Goal: Find specific page/section: Find specific page/section

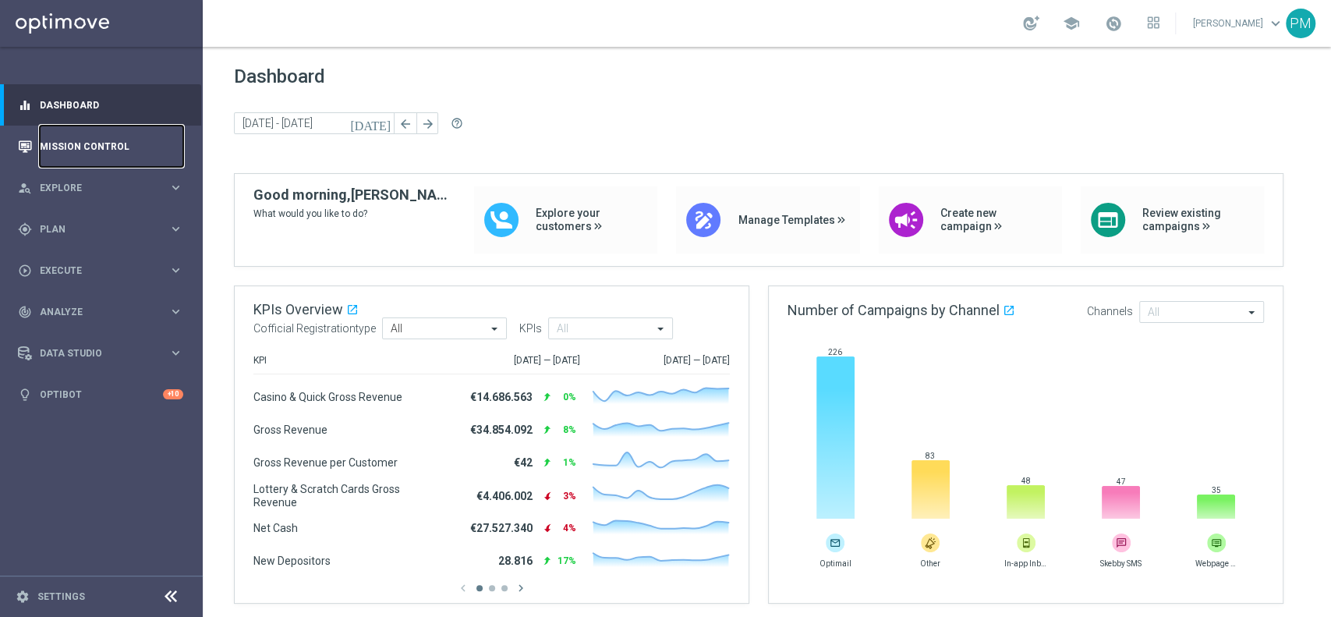
click at [56, 152] on link "Mission Control" at bounding box center [111, 146] width 143 height 41
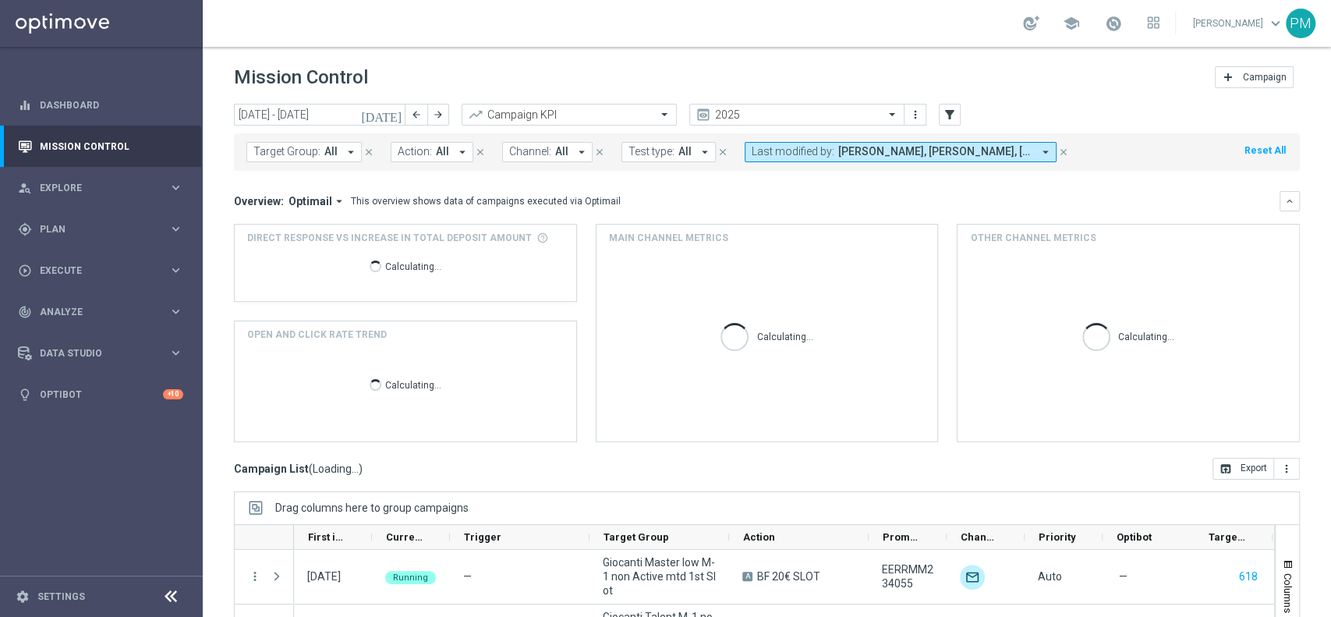
click at [391, 116] on icon "[DATE]" at bounding box center [382, 115] width 42 height 14
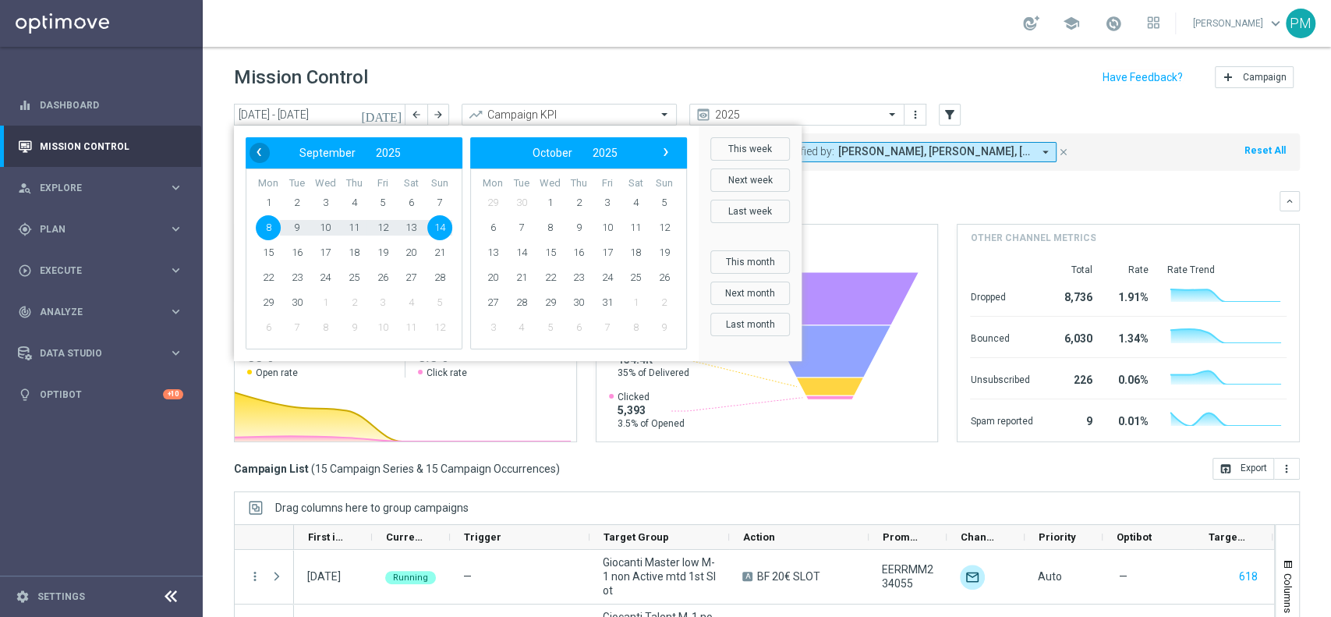
click at [256, 149] on span "‹" at bounding box center [259, 152] width 20 height 20
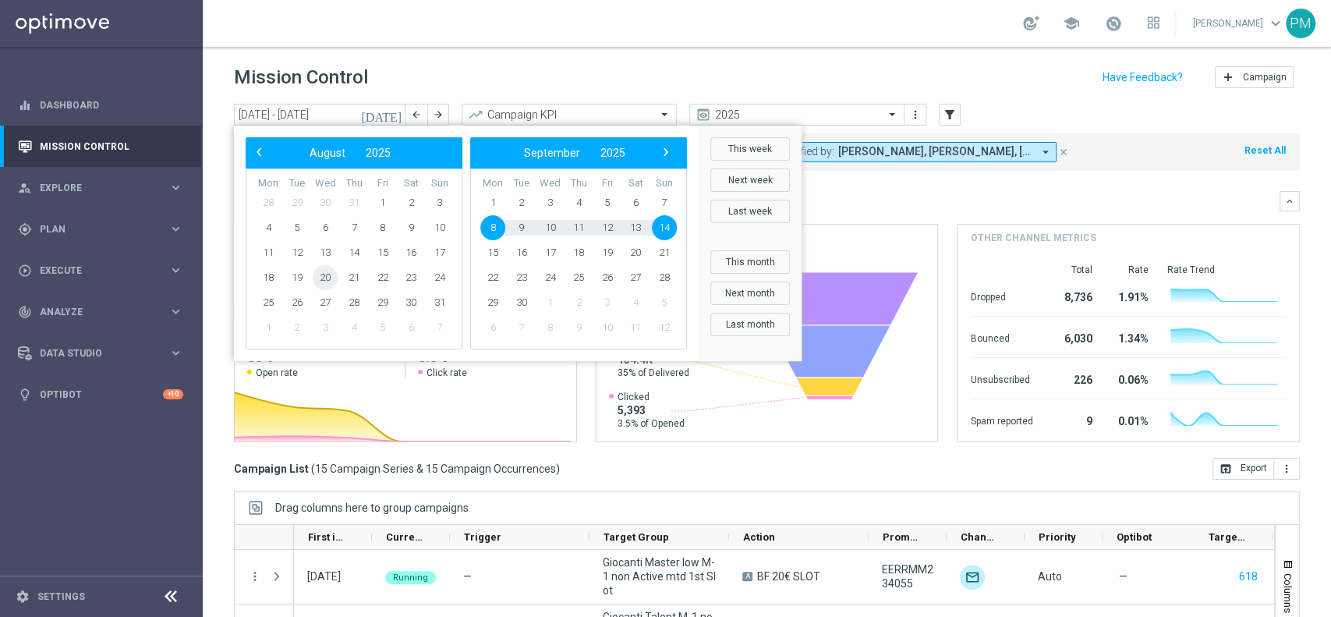
click at [324, 277] on span "20" at bounding box center [325, 277] width 25 height 25
type input "[DATE] - [DATE]"
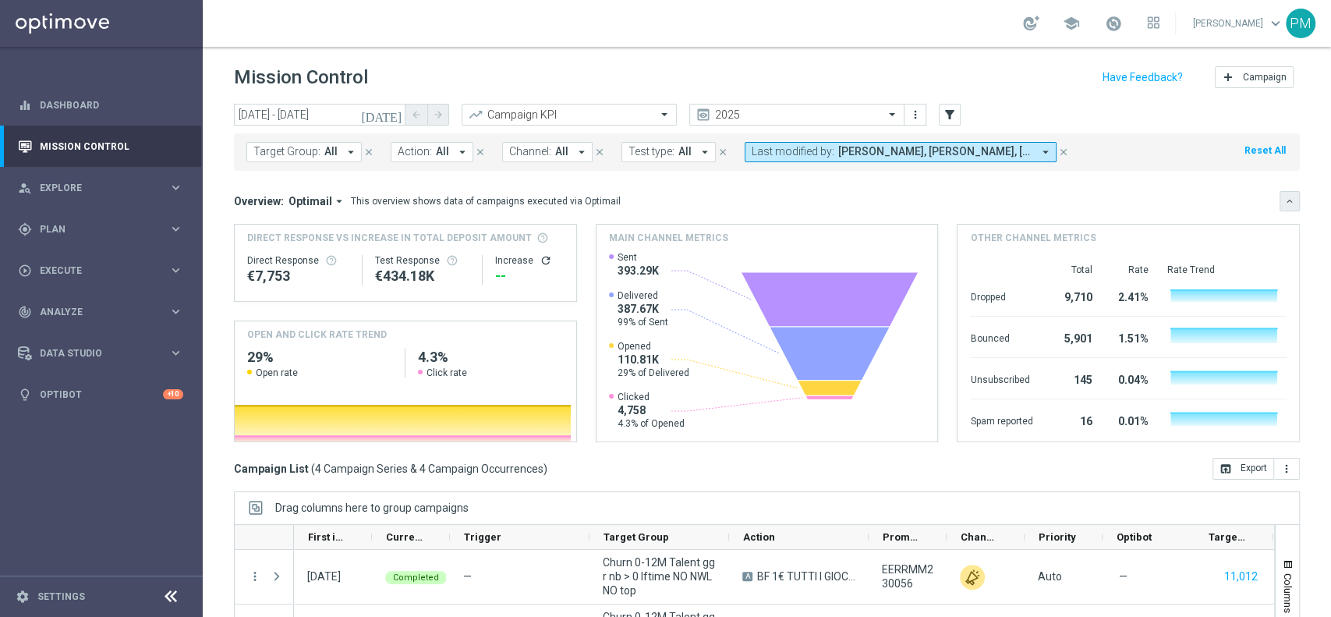
click at [1284, 196] on icon "keyboard_arrow_down" at bounding box center [1289, 201] width 11 height 11
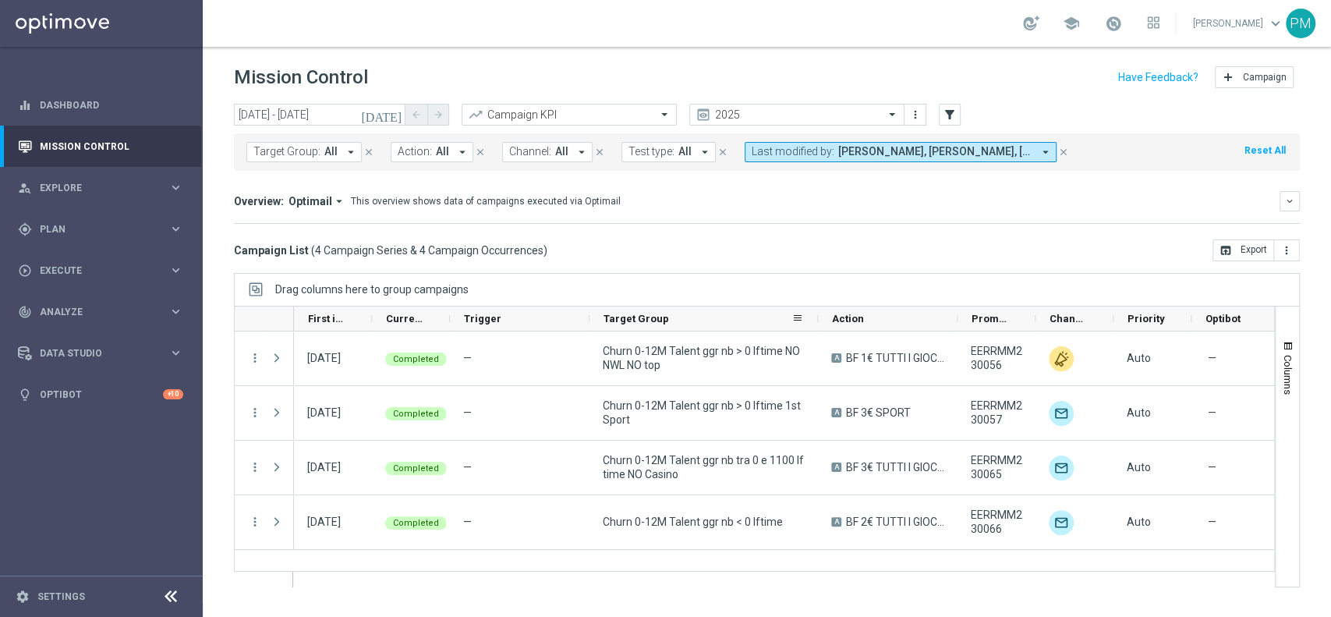
drag, startPoint x: 727, startPoint y: 321, endPoint x: 816, endPoint y: 319, distance: 88.9
click at [816, 319] on div at bounding box center [818, 318] width 6 height 24
click at [953, 119] on icon "filter_alt" at bounding box center [950, 115] width 14 height 14
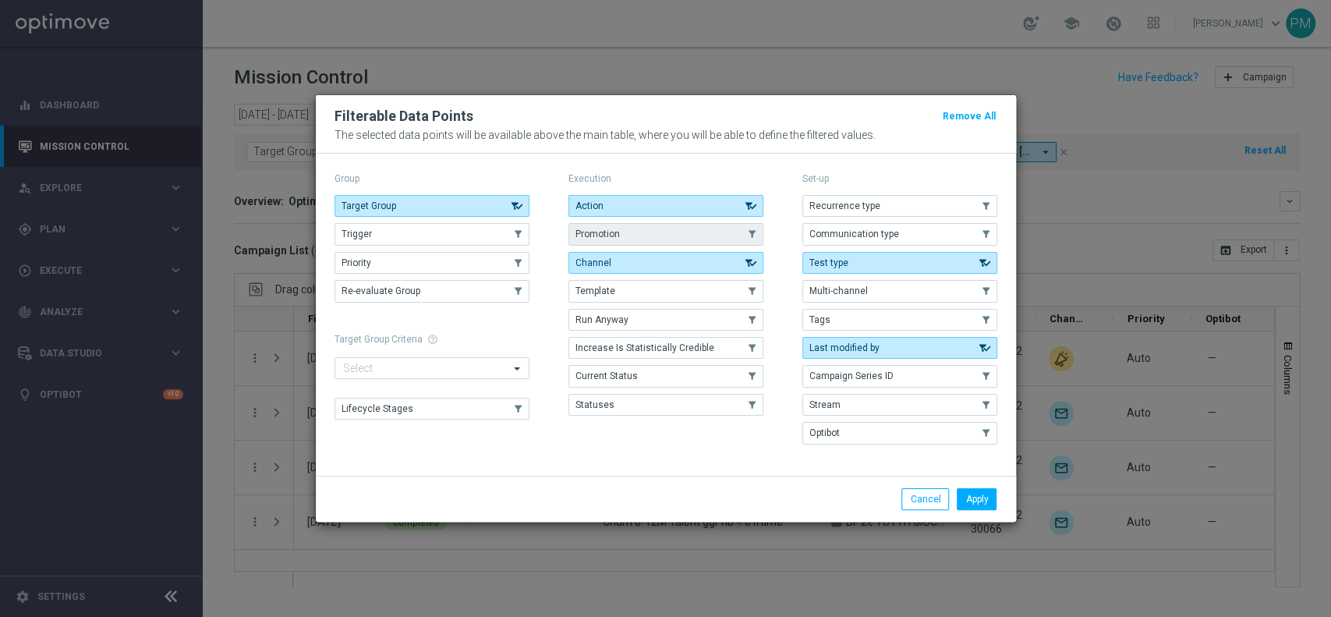
click at [602, 228] on button "Promotion" at bounding box center [665, 234] width 195 height 22
click at [974, 501] on button "Apply" at bounding box center [977, 499] width 40 height 22
